Goal: Task Accomplishment & Management: Complete application form

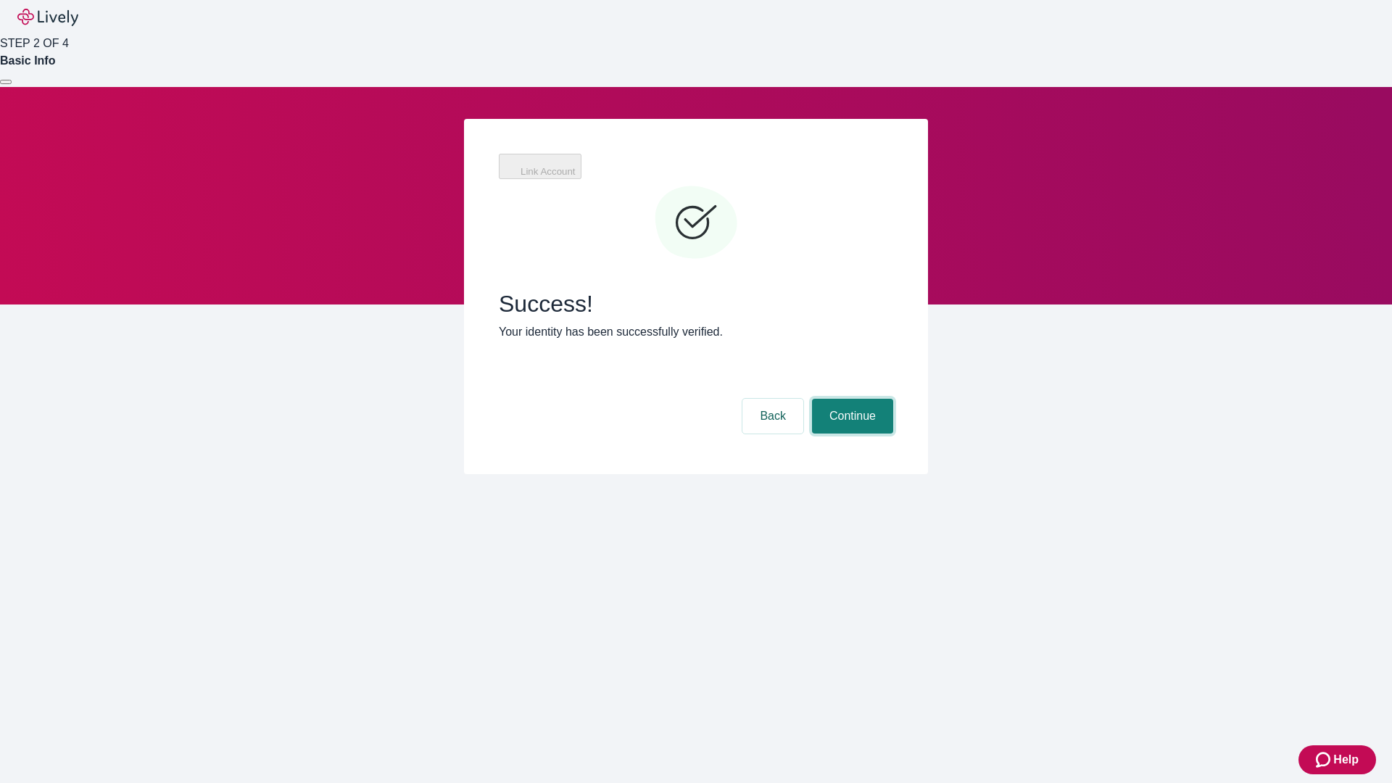
click at [851, 399] on button "Continue" at bounding box center [852, 416] width 81 height 35
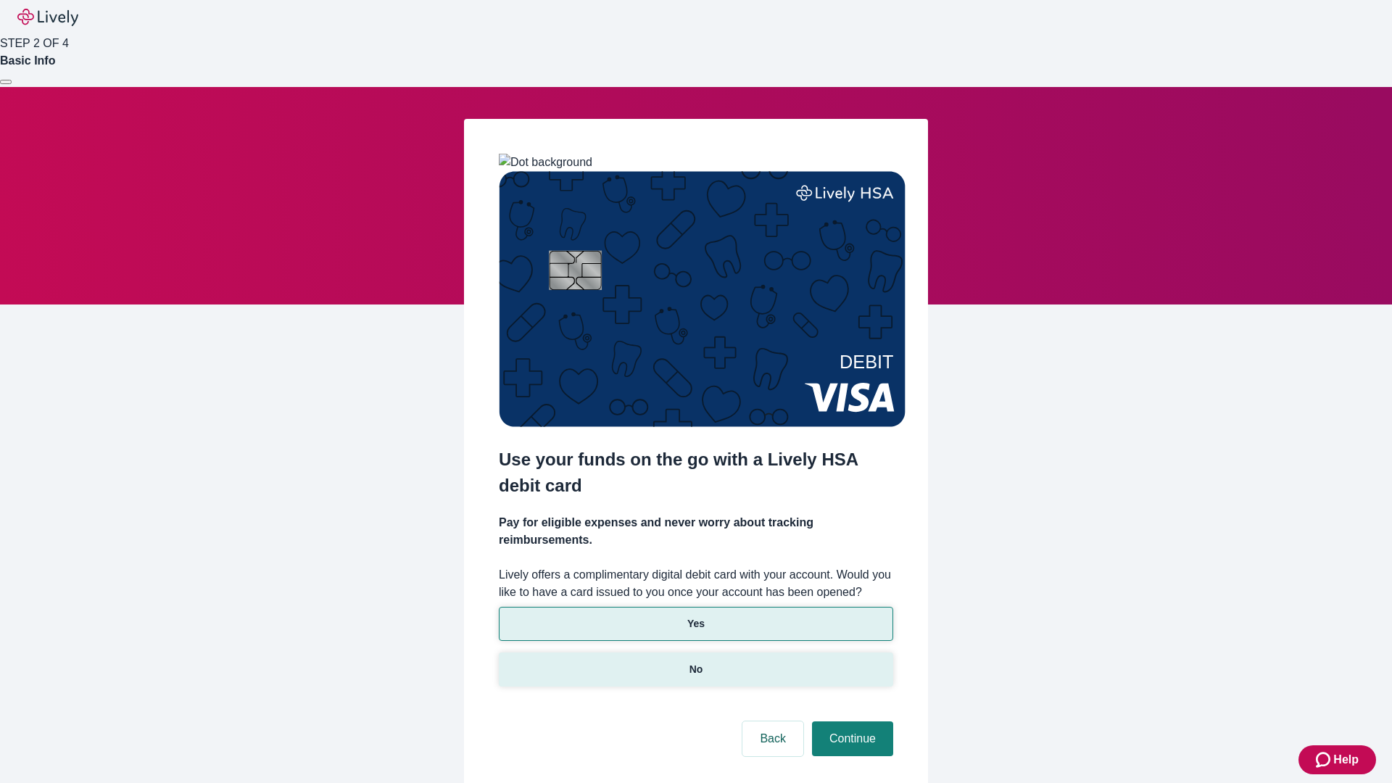
click at [695, 662] on p "No" at bounding box center [697, 669] width 14 height 15
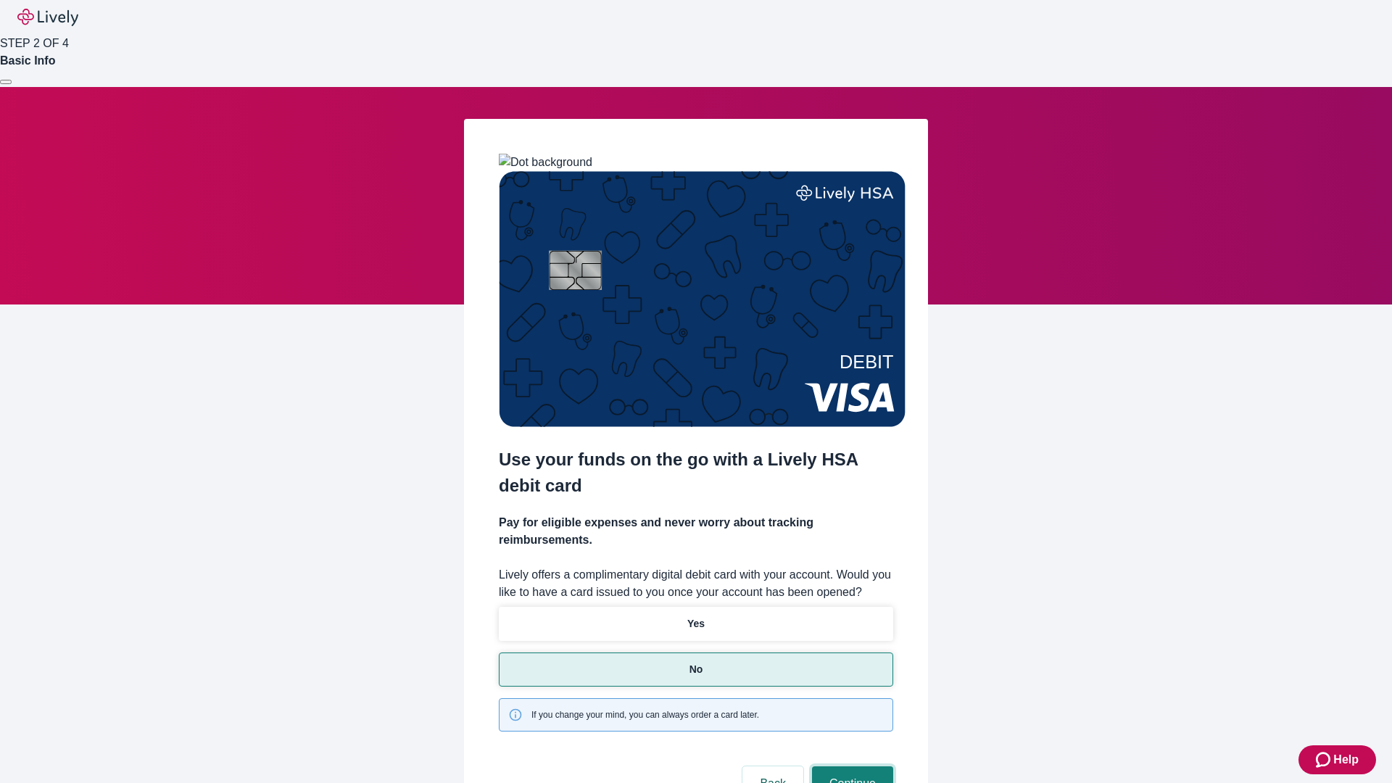
click at [851, 767] on button "Continue" at bounding box center [852, 784] width 81 height 35
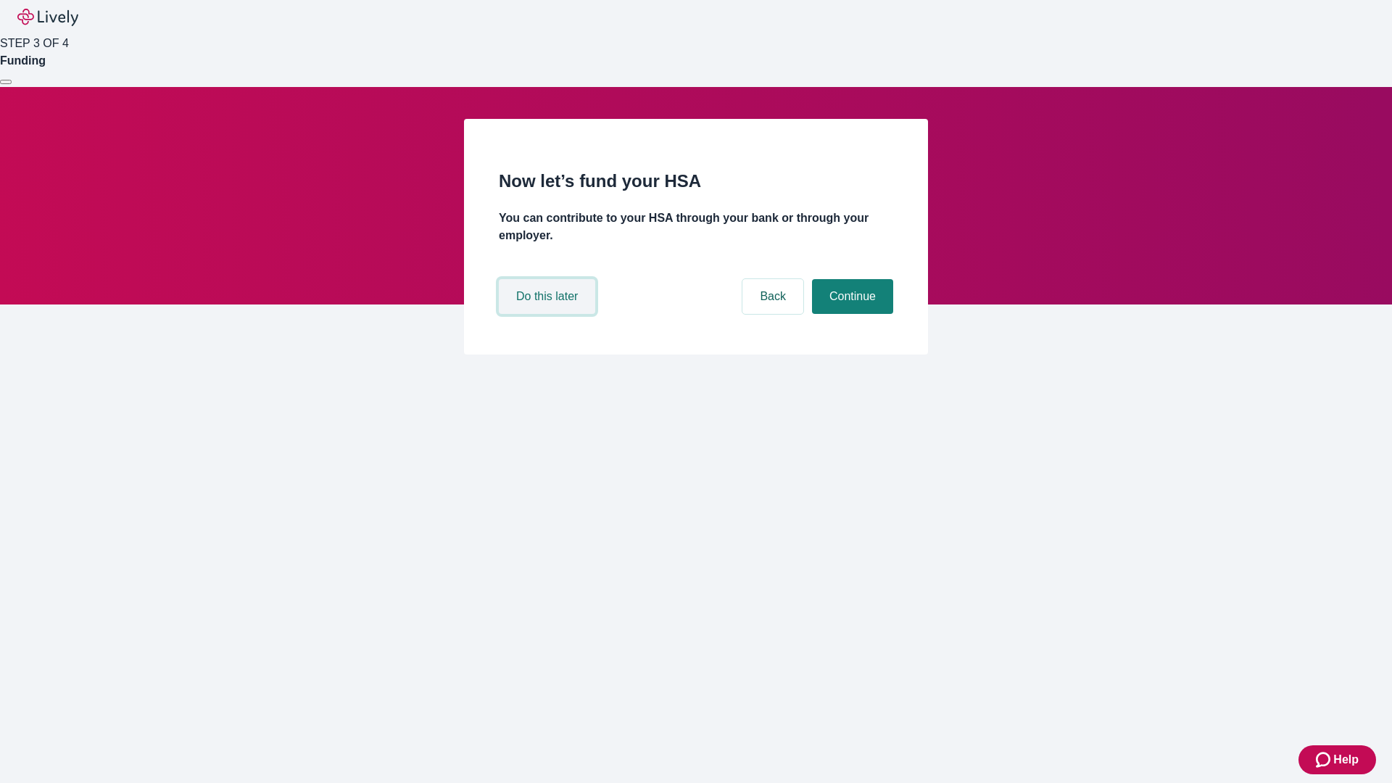
click at [549, 314] on button "Do this later" at bounding box center [547, 296] width 96 height 35
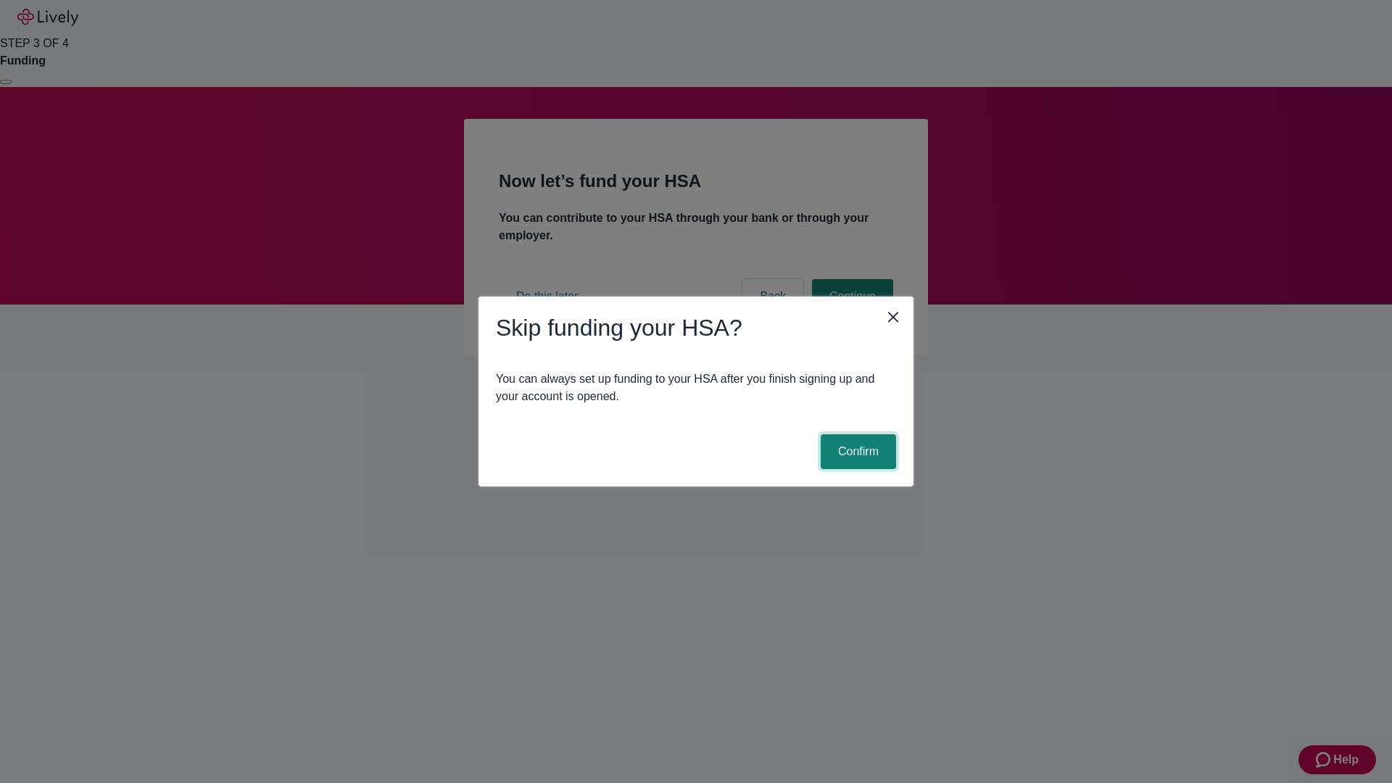
click at [856, 452] on button "Confirm" at bounding box center [858, 451] width 75 height 35
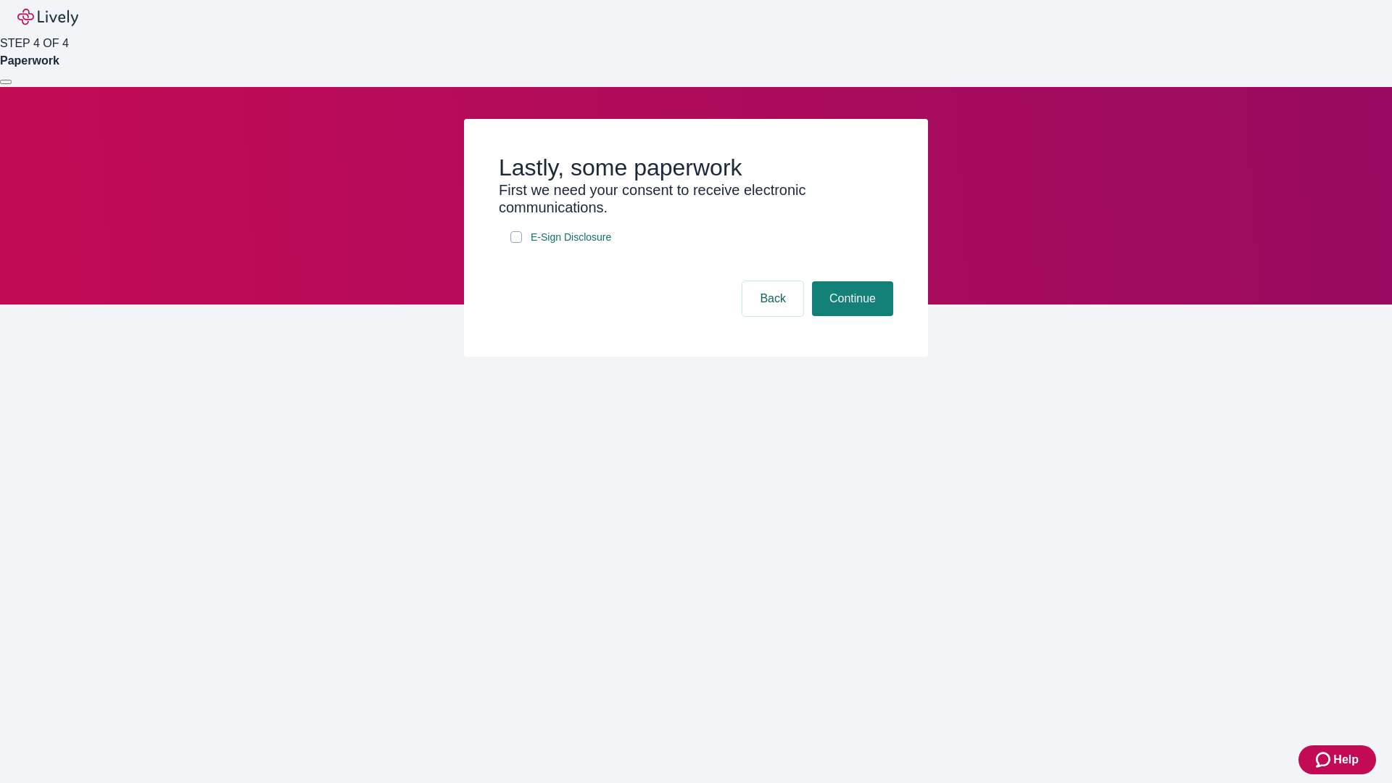
click at [516, 243] on input "E-Sign Disclosure" at bounding box center [517, 237] width 12 height 12
checkbox input "true"
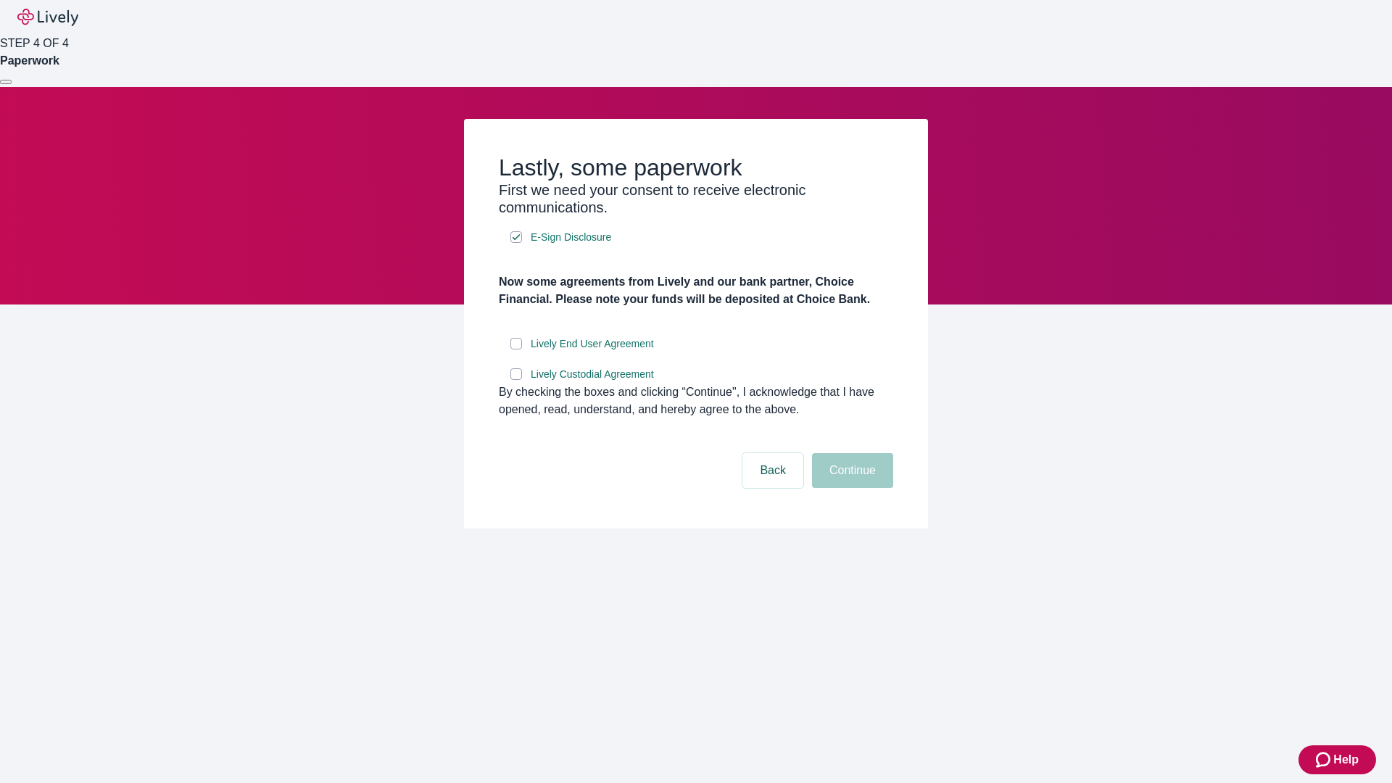
click at [516, 350] on input "Lively End User Agreement" at bounding box center [517, 344] width 12 height 12
checkbox input "true"
click at [516, 380] on input "Lively Custodial Agreement" at bounding box center [517, 374] width 12 height 12
checkbox input "true"
click at [851, 488] on button "Continue" at bounding box center [852, 470] width 81 height 35
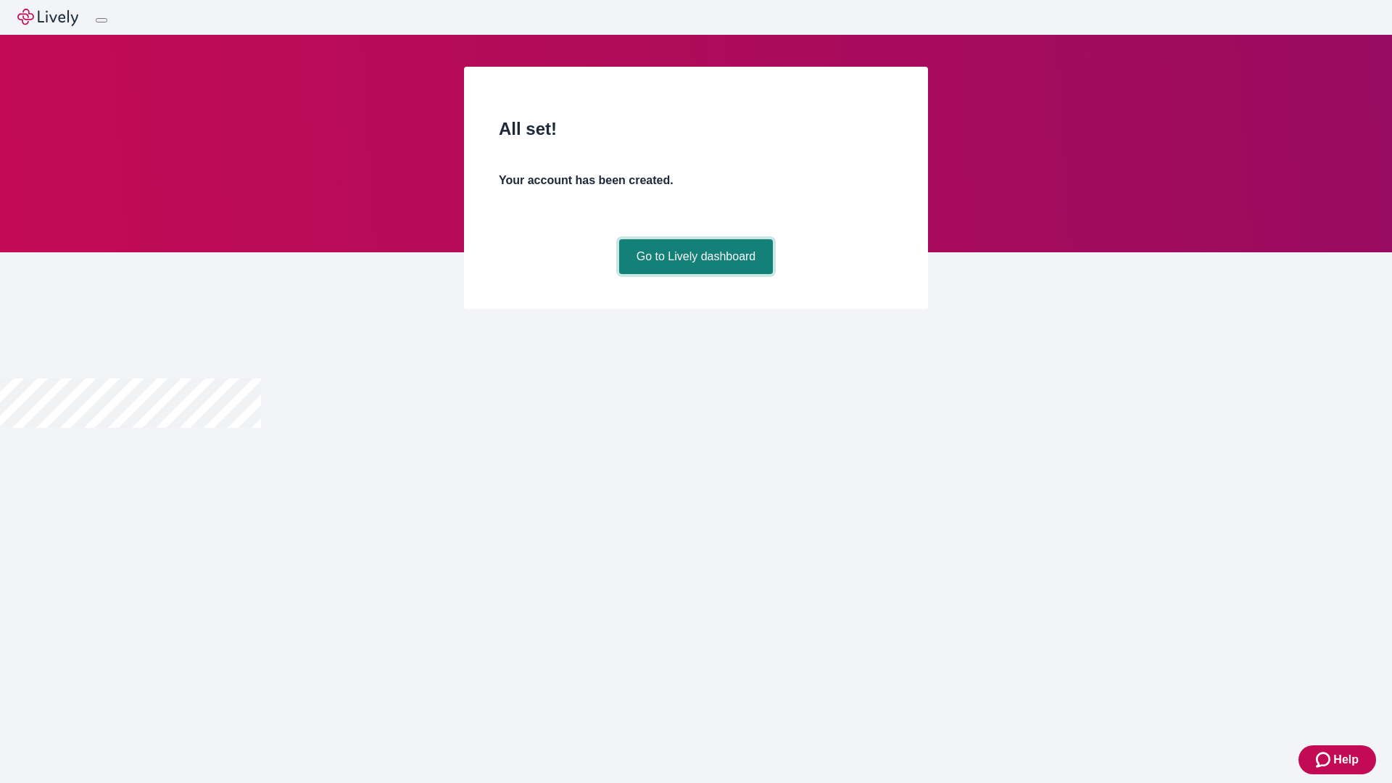
click at [695, 274] on link "Go to Lively dashboard" at bounding box center [696, 256] width 154 height 35
